Goal: Check status: Check status

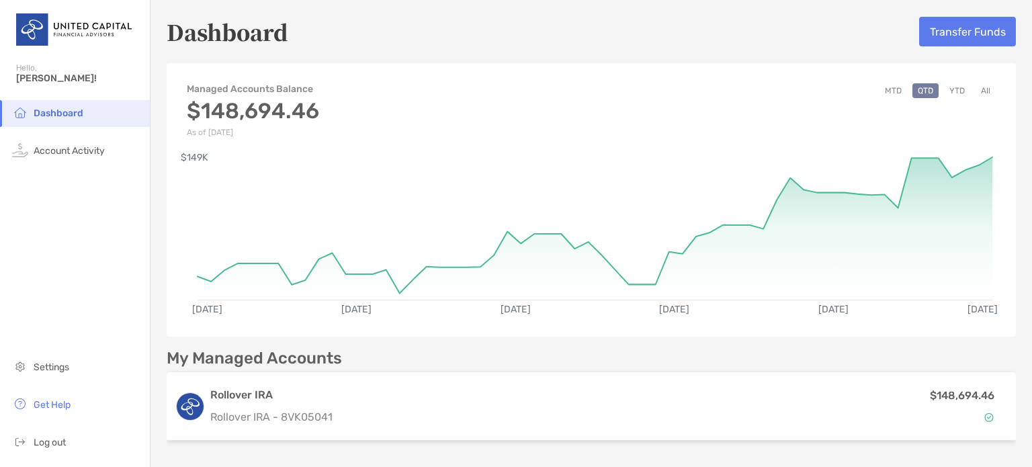
click at [947, 88] on button "YTD" at bounding box center [957, 90] width 26 height 15
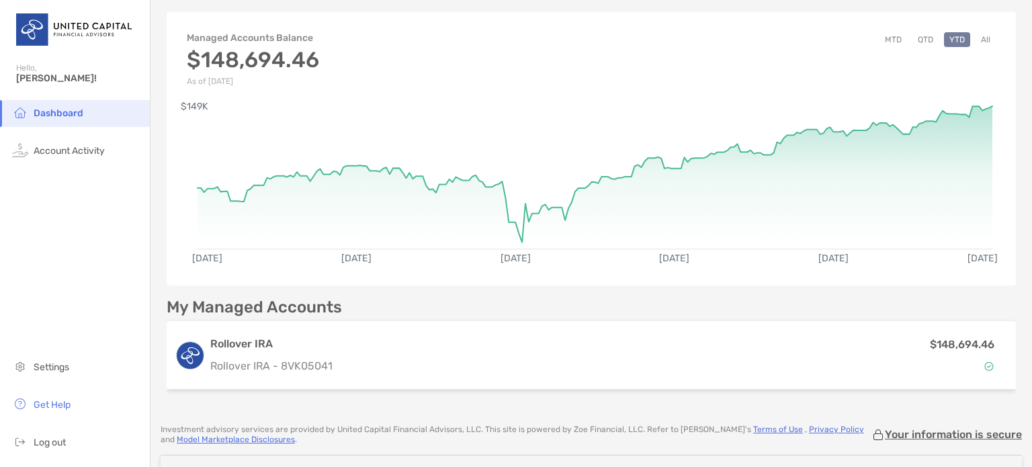
scroll to position [55, 0]
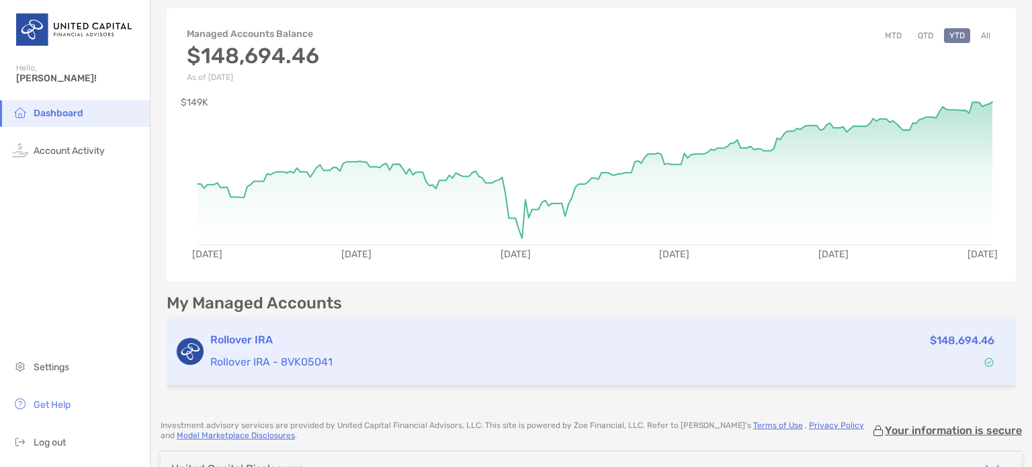
click at [289, 359] on p "Rollover IRA - 8VK05041" at bounding box center [475, 361] width 531 height 17
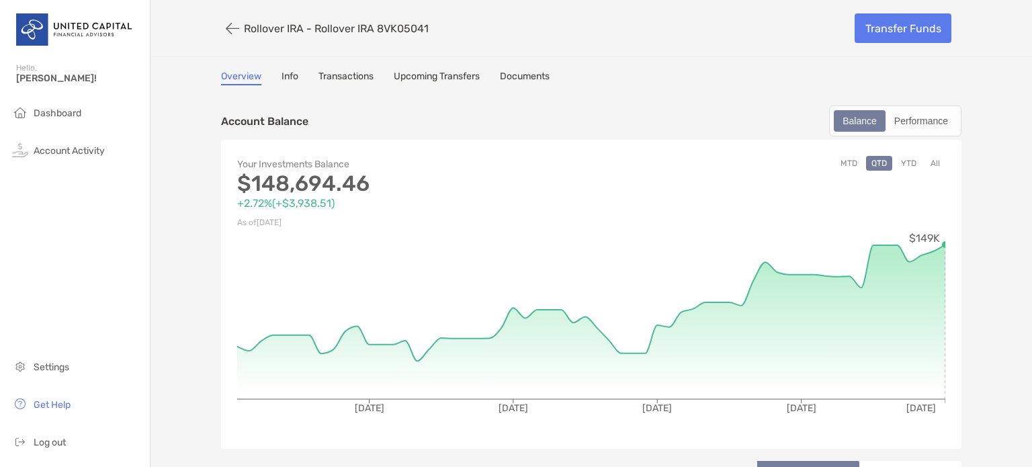
click at [903, 158] on button "YTD" at bounding box center [908, 163] width 26 height 15
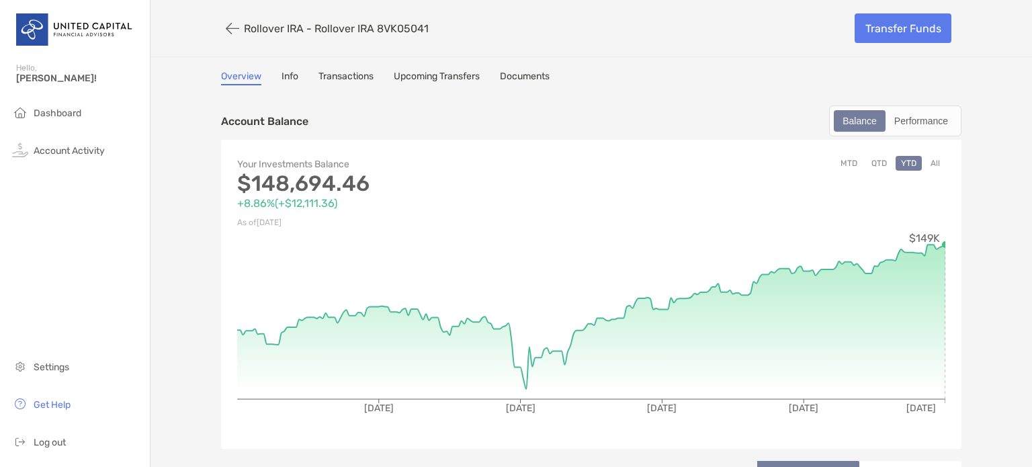
click at [941, 240] on circle at bounding box center [945, 244] width 8 height 8
click at [929, 158] on button "All" at bounding box center [935, 163] width 20 height 15
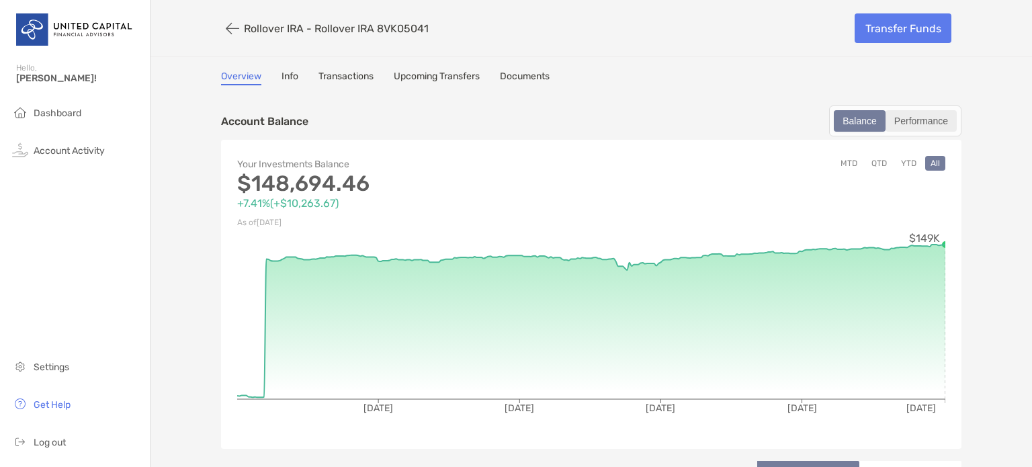
click at [921, 115] on div "Performance" at bounding box center [920, 120] width 68 height 19
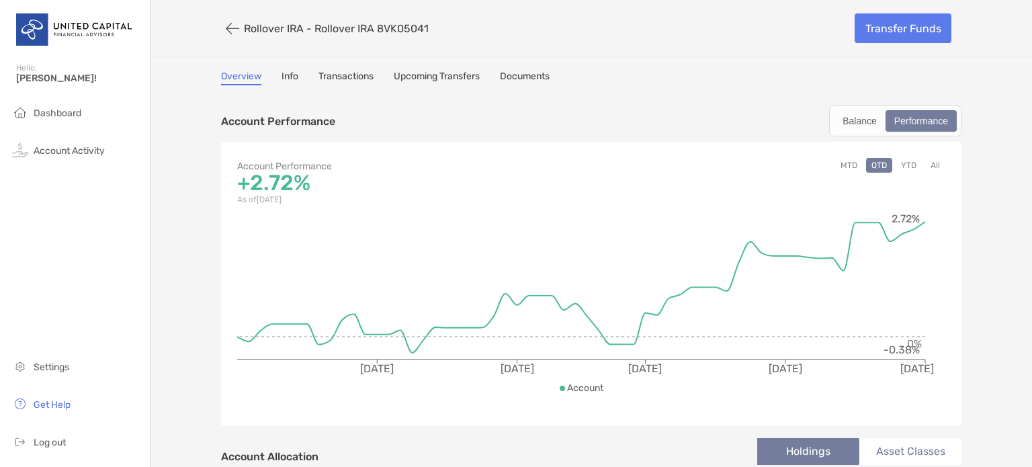
click at [903, 161] on button "YTD" at bounding box center [908, 165] width 26 height 15
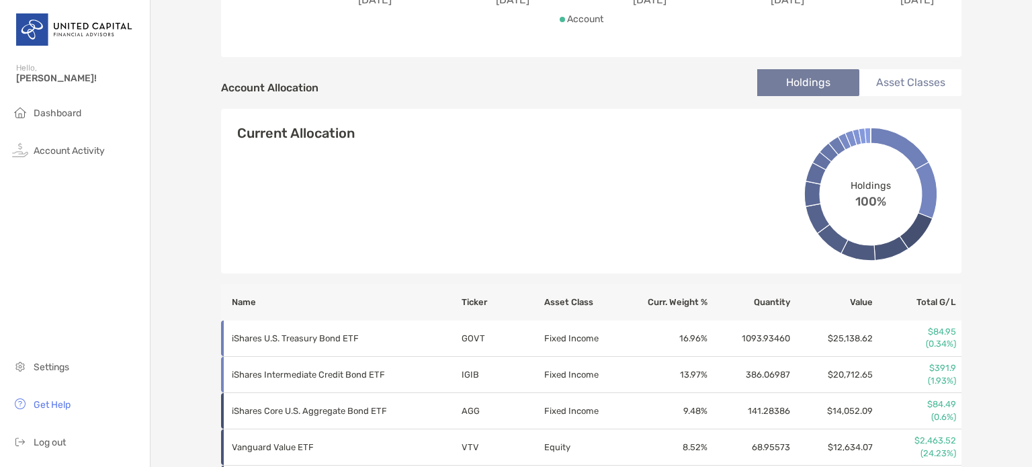
scroll to position [340, 0]
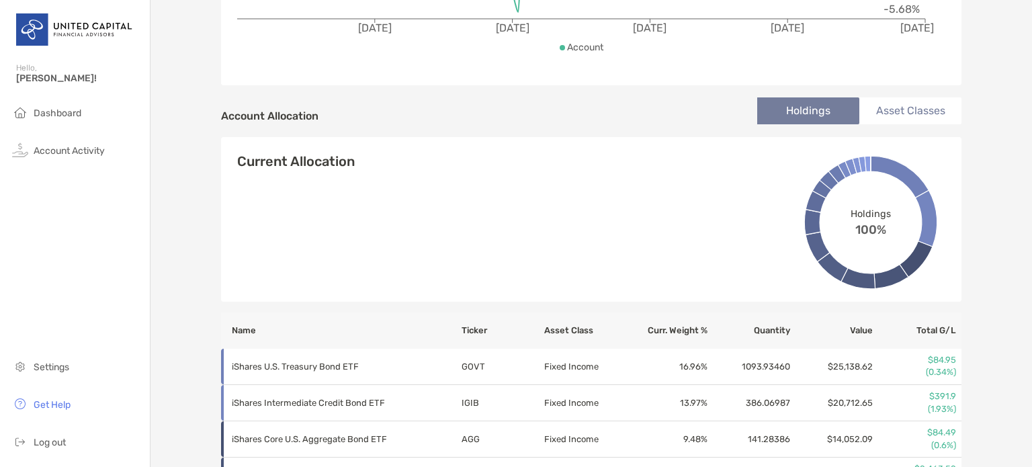
click at [898, 113] on li "Asset Classes" at bounding box center [910, 110] width 102 height 27
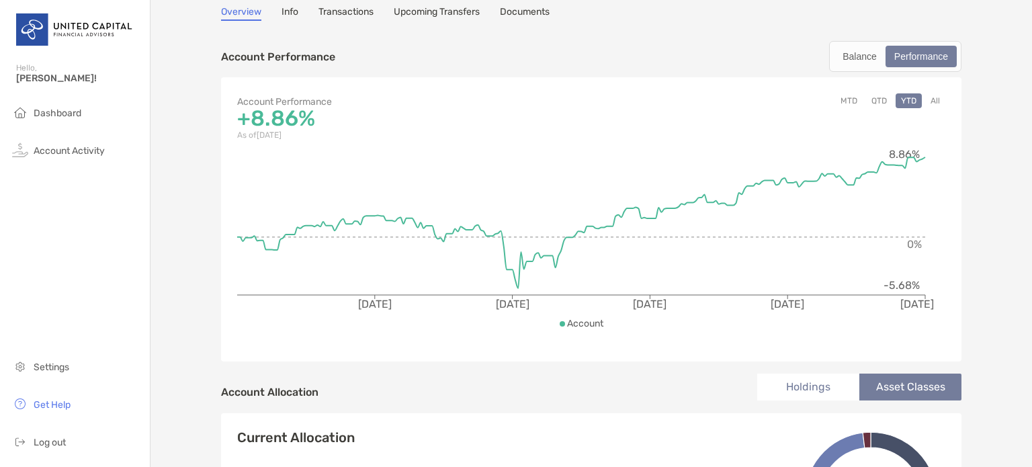
scroll to position [0, 0]
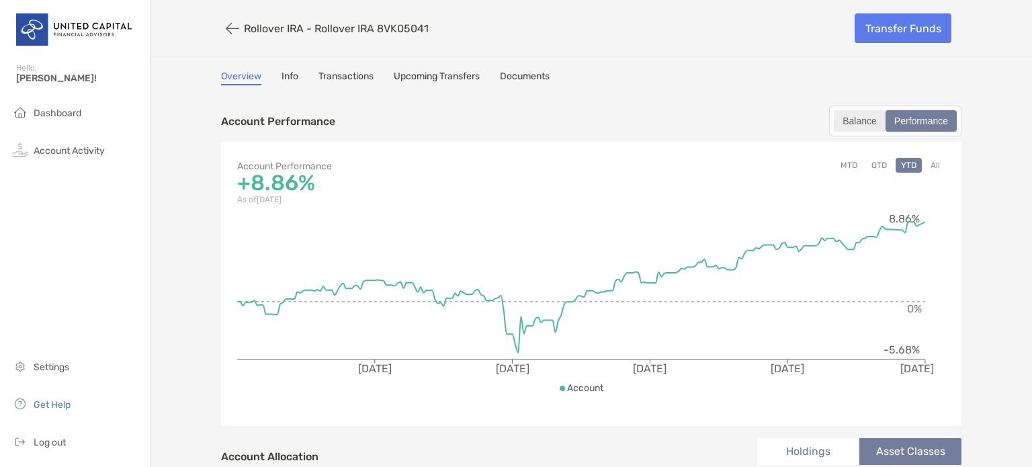
click at [850, 118] on div "Balance" at bounding box center [859, 120] width 49 height 19
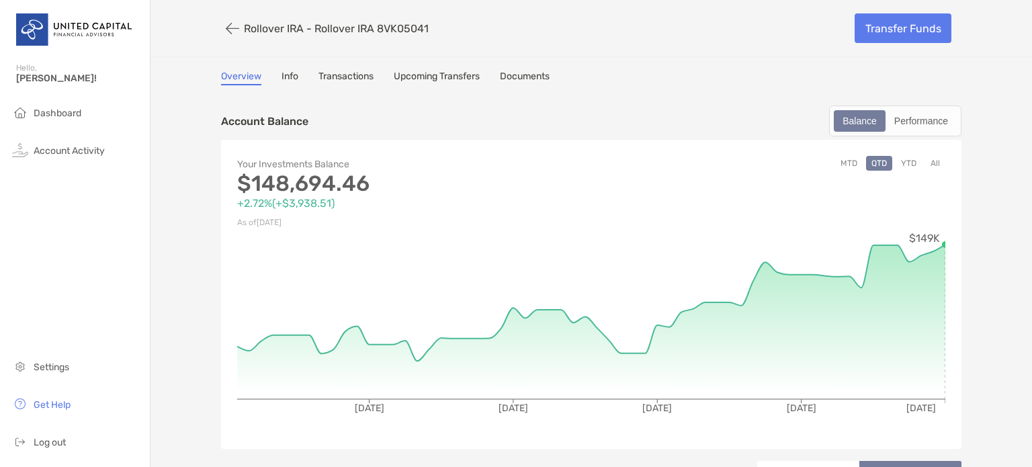
click at [841, 163] on button "MTD" at bounding box center [849, 163] width 28 height 15
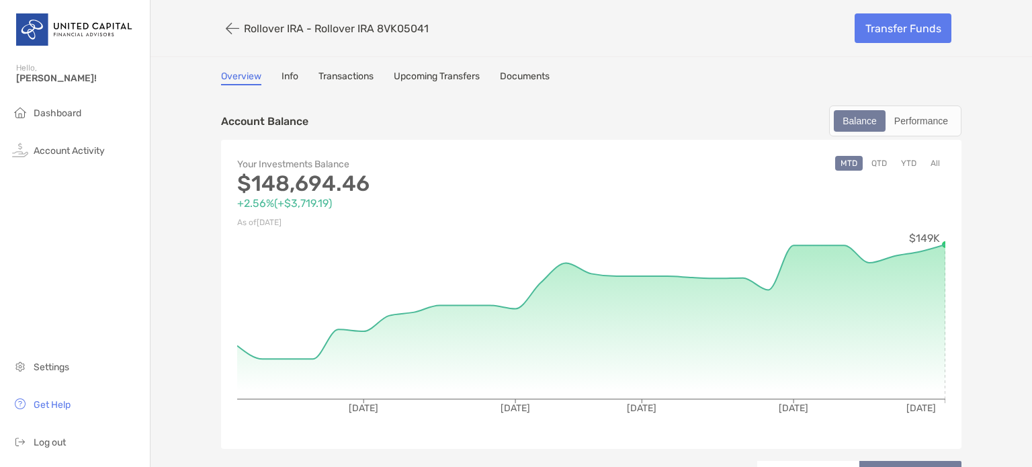
click at [904, 161] on button "YTD" at bounding box center [908, 163] width 26 height 15
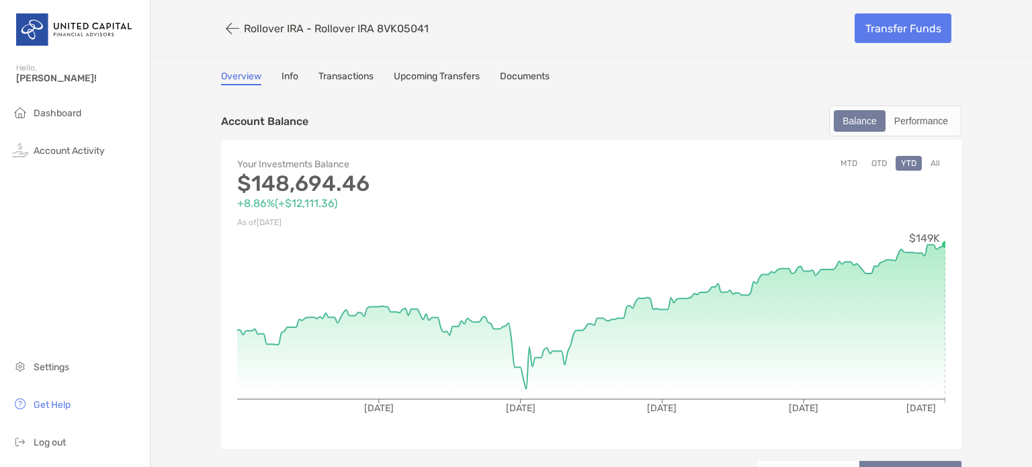
click at [614, 169] on div "MTD QTD YTD All" at bounding box center [768, 193] width 354 height 75
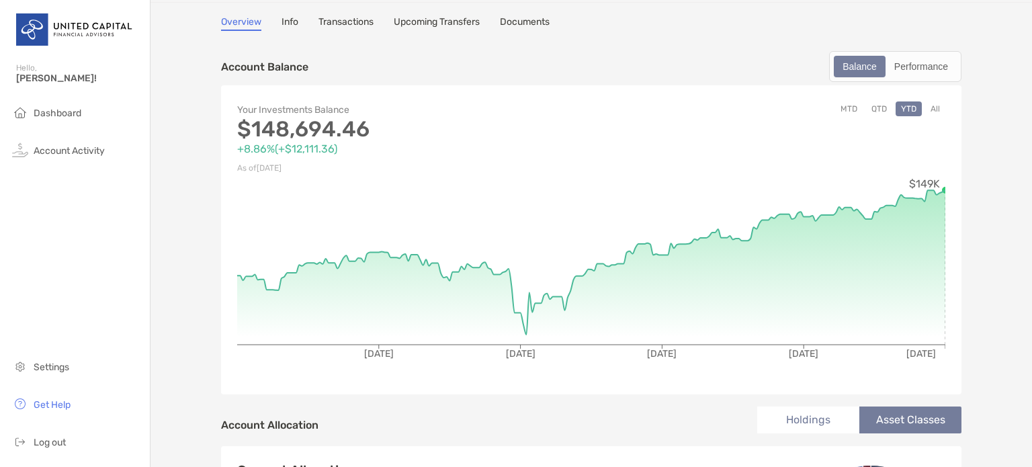
scroll to position [54, 0]
click at [46, 441] on span "Log out" at bounding box center [50, 442] width 32 height 11
